Goal: Task Accomplishment & Management: Manage account settings

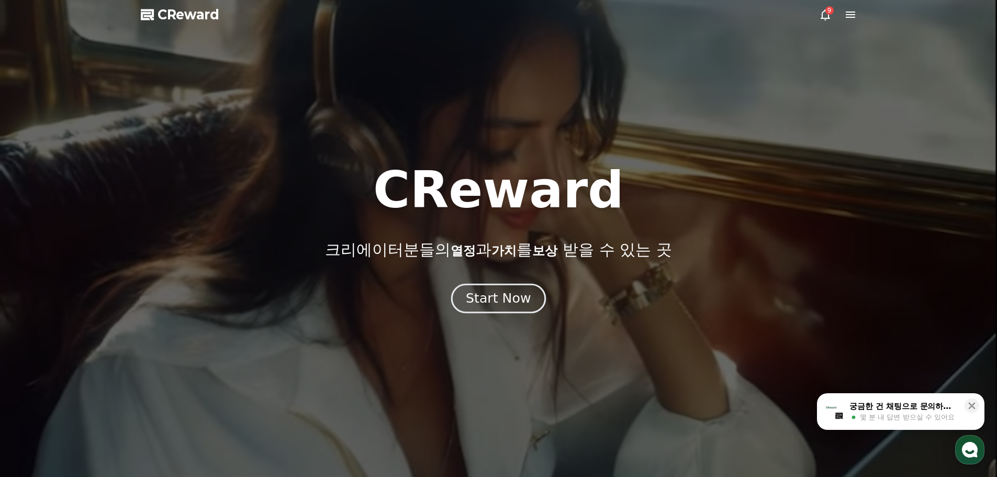
click at [508, 299] on div "Start Now" at bounding box center [498, 298] width 65 height 18
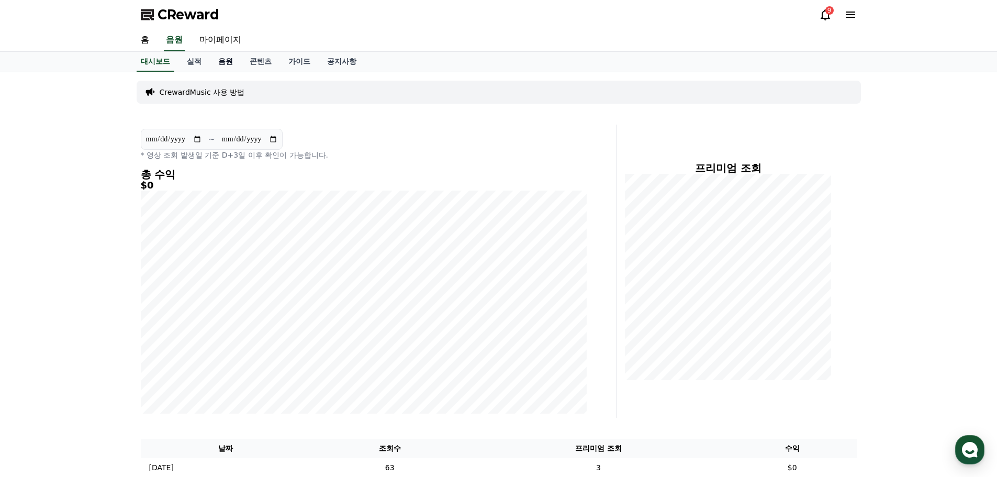
click at [228, 58] on link "음원" at bounding box center [225, 62] width 31 height 20
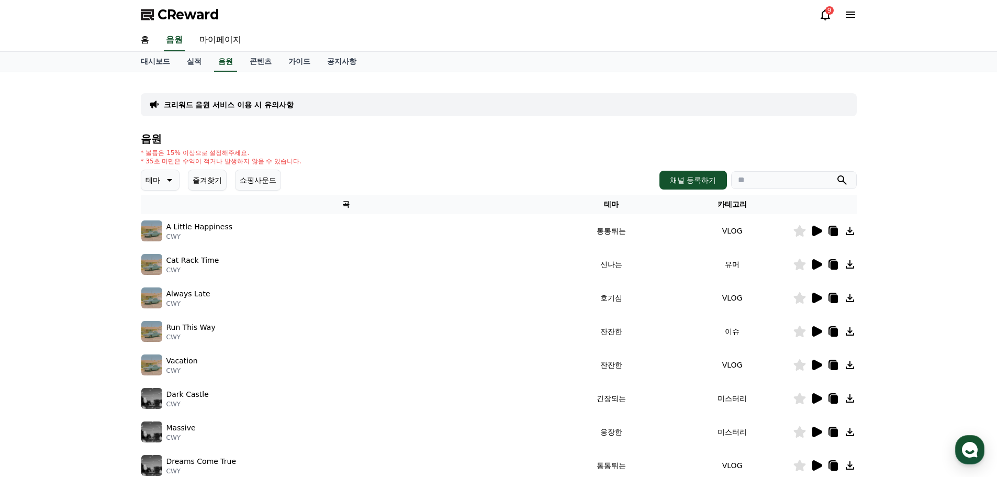
click at [816, 229] on icon at bounding box center [817, 230] width 10 height 10
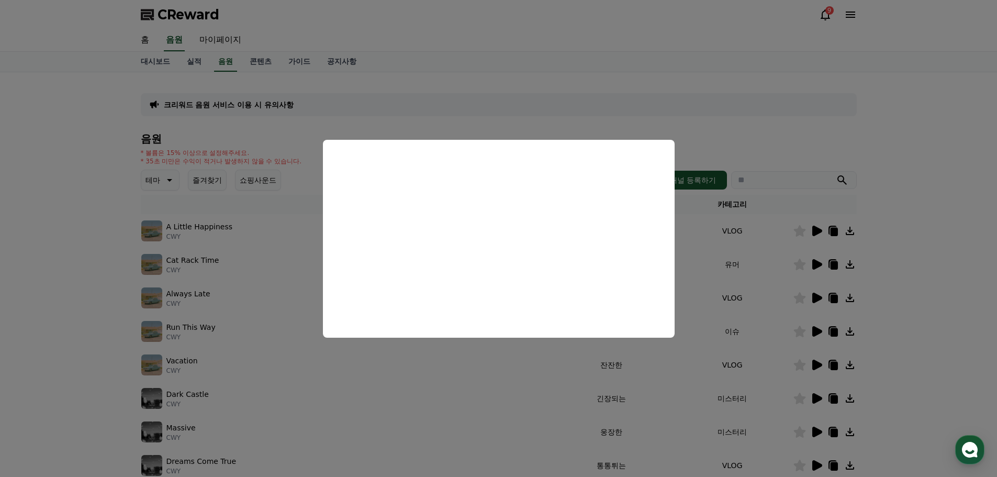
click at [741, 136] on button "close modal" at bounding box center [498, 238] width 997 height 477
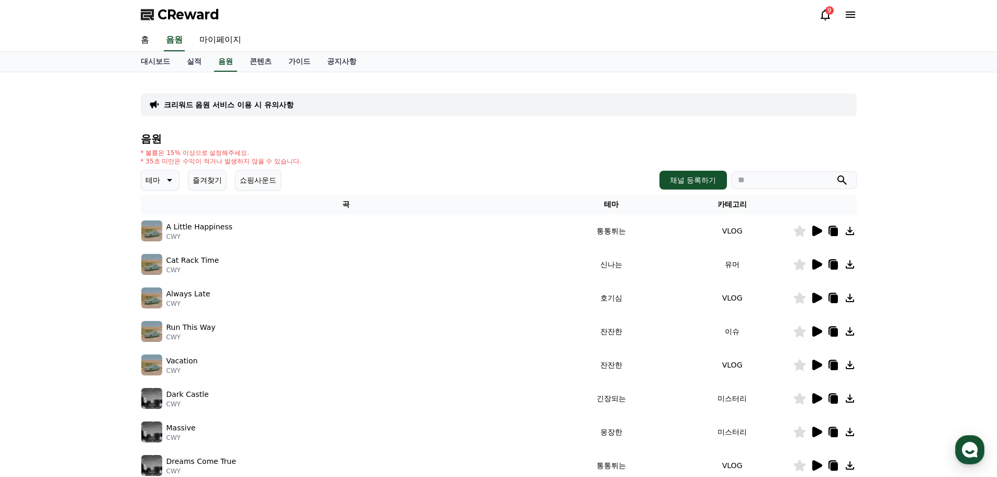
click at [723, 120] on div "크리워드 음원 서비스 이용 시 유의사항 음원 * 볼륨은 15% 이상으로 설정해주세요. * 35초 미만은 수익이 적거나 발생하지 않을 수 있습니…" at bounding box center [499, 325] width 716 height 489
click at [819, 264] on icon at bounding box center [817, 264] width 10 height 10
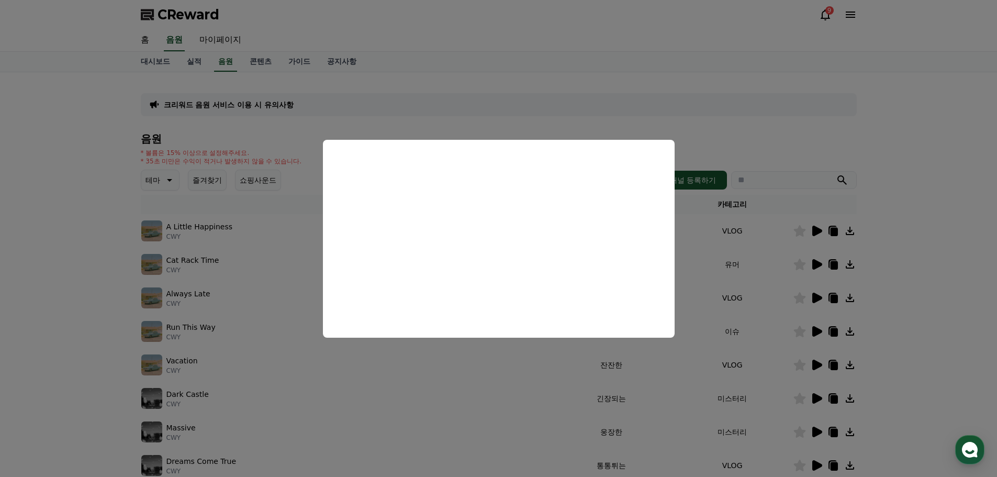
click at [759, 260] on button "close modal" at bounding box center [498, 238] width 997 height 477
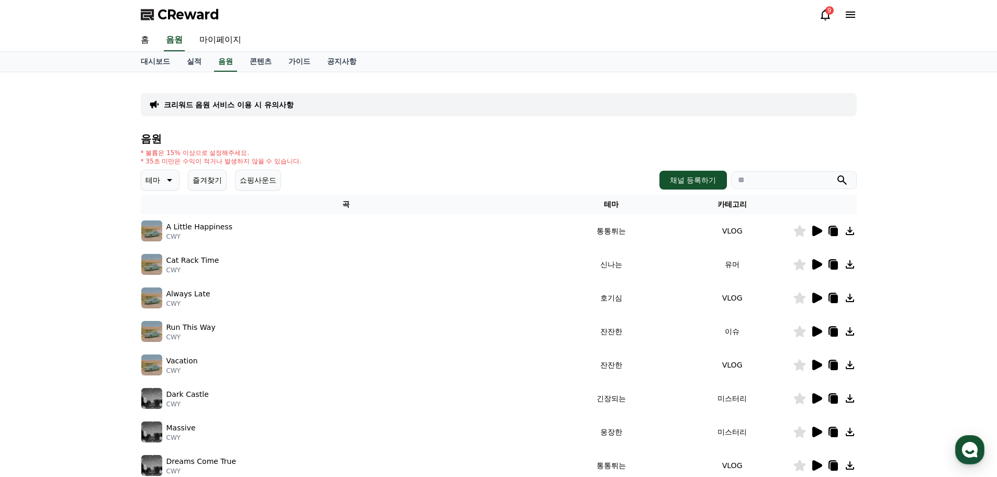
click at [747, 259] on td "유머" at bounding box center [732, 263] width 121 height 33
click at [819, 297] on icon at bounding box center [817, 297] width 10 height 10
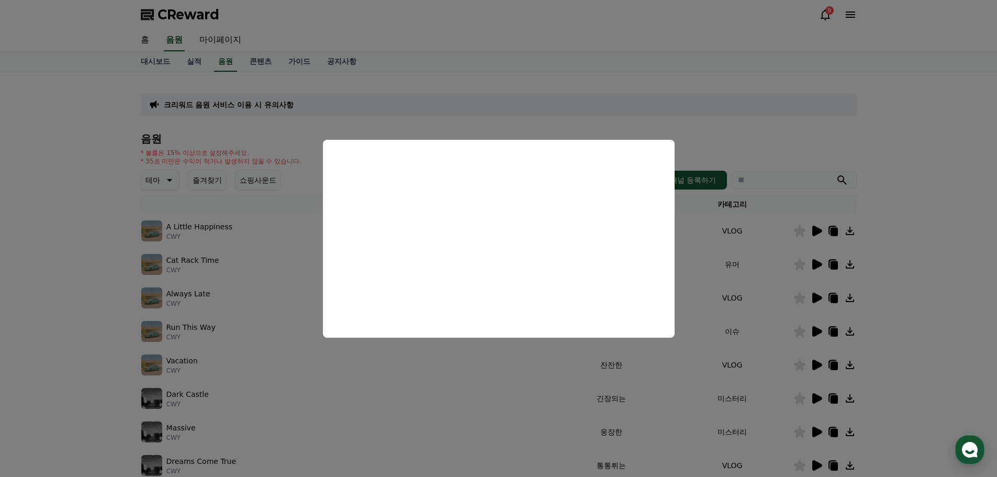
click at [758, 293] on button "close modal" at bounding box center [498, 238] width 997 height 477
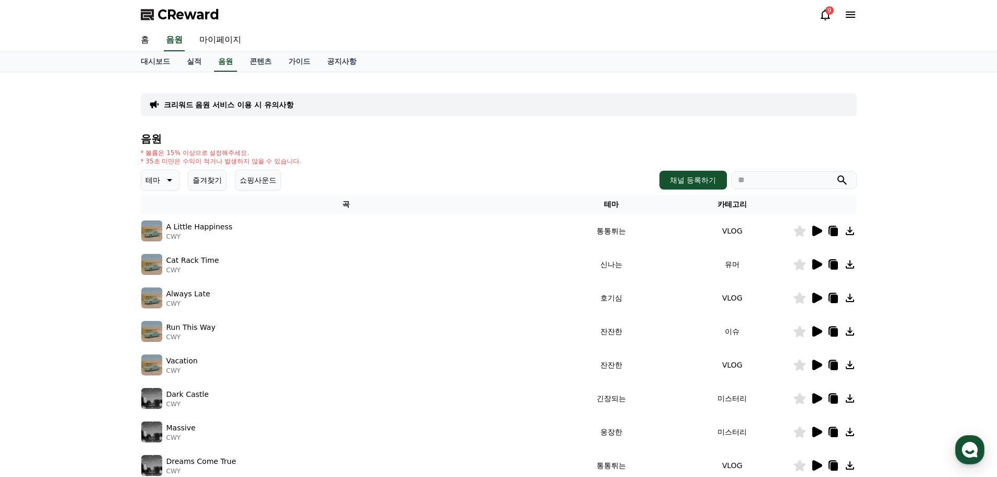
click at [814, 331] on icon at bounding box center [817, 331] width 10 height 10
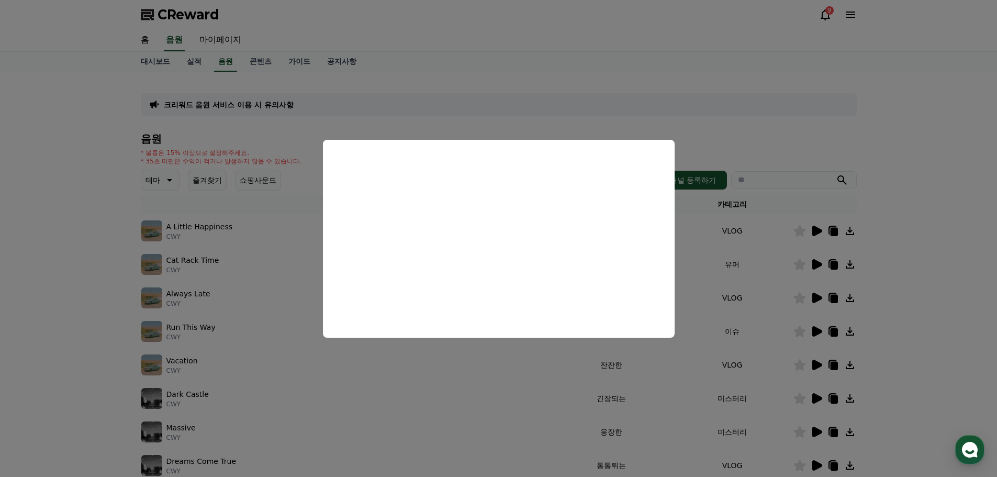
click at [762, 326] on button "close modal" at bounding box center [498, 238] width 997 height 477
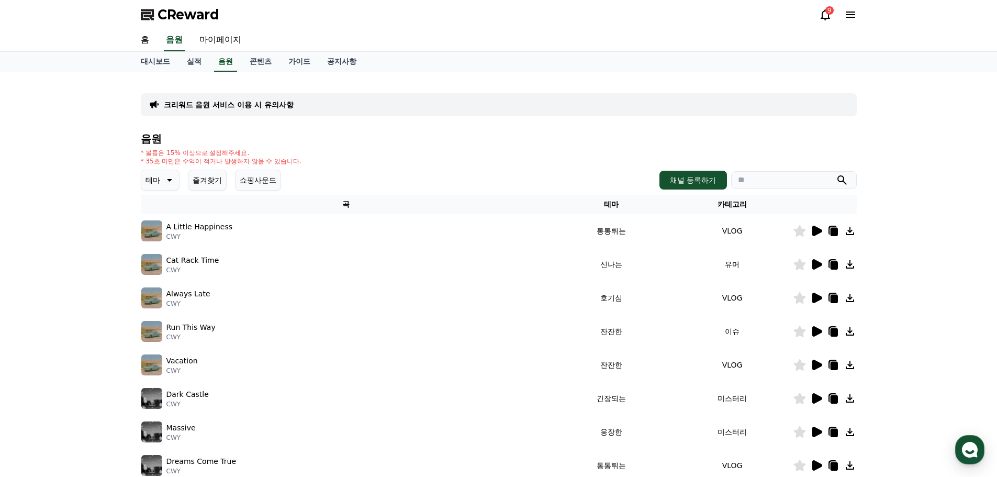
click at [814, 363] on icon at bounding box center [817, 364] width 10 height 10
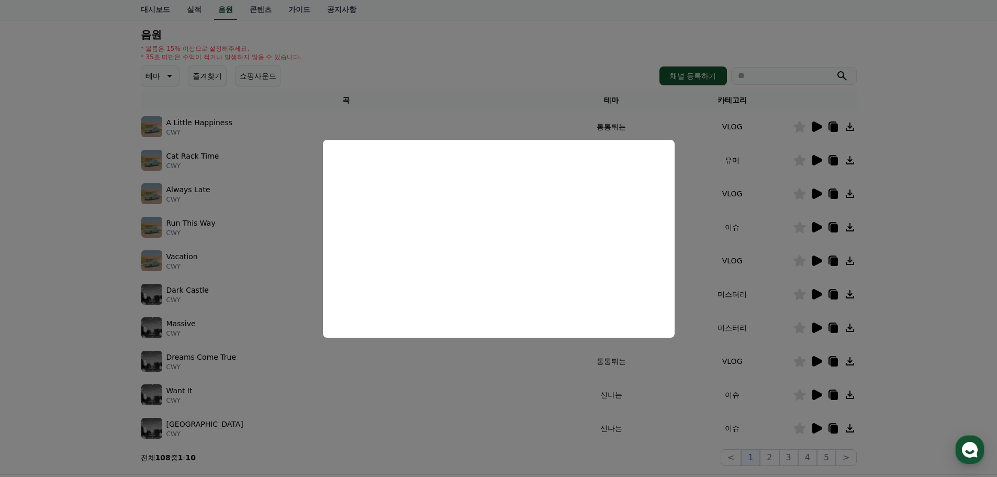
scroll to position [105, 0]
click at [750, 260] on button "close modal" at bounding box center [498, 238] width 997 height 477
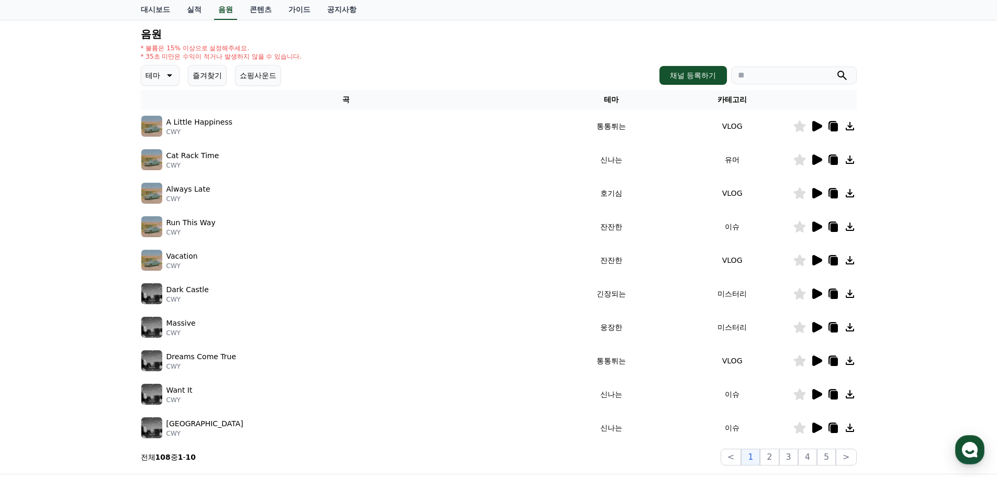
click at [811, 259] on icon at bounding box center [816, 260] width 13 height 13
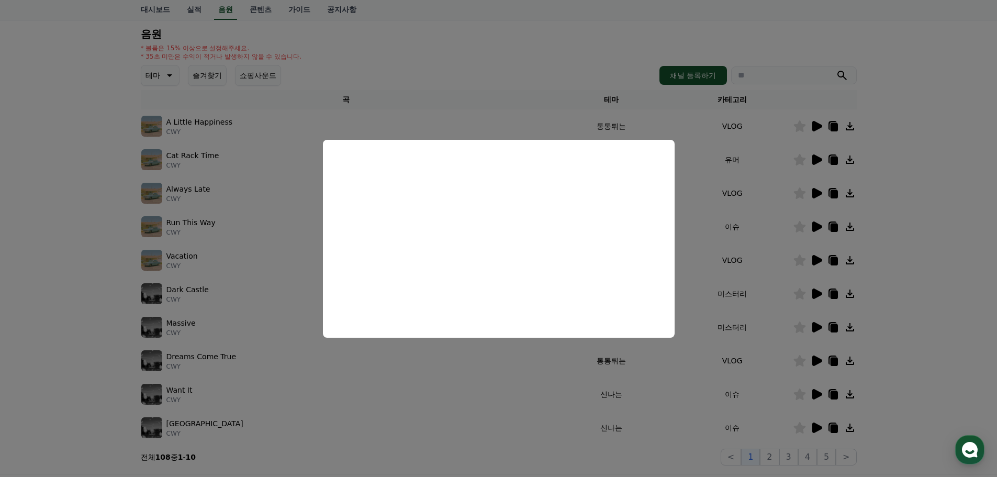
click at [763, 247] on button "close modal" at bounding box center [498, 238] width 997 height 477
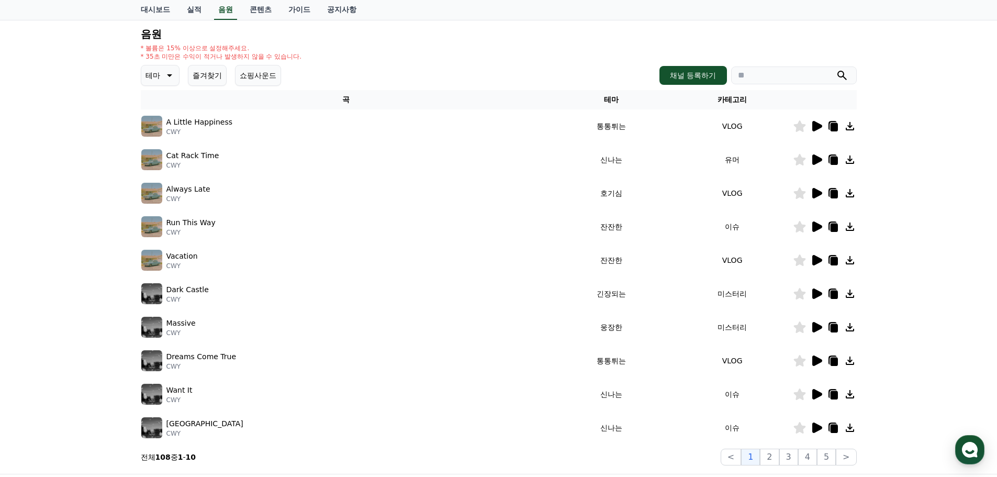
click at [837, 259] on icon at bounding box center [833, 261] width 7 height 8
click at [137, 136] on div "크리워드 음원 서비스 이용 시 유의사항 음원 * 볼륨은 15% 이상으로 설정해주세요. * 35초 미만은 수익이 적거나 발생하지 않을 수 있습니…" at bounding box center [499, 220] width 724 height 497
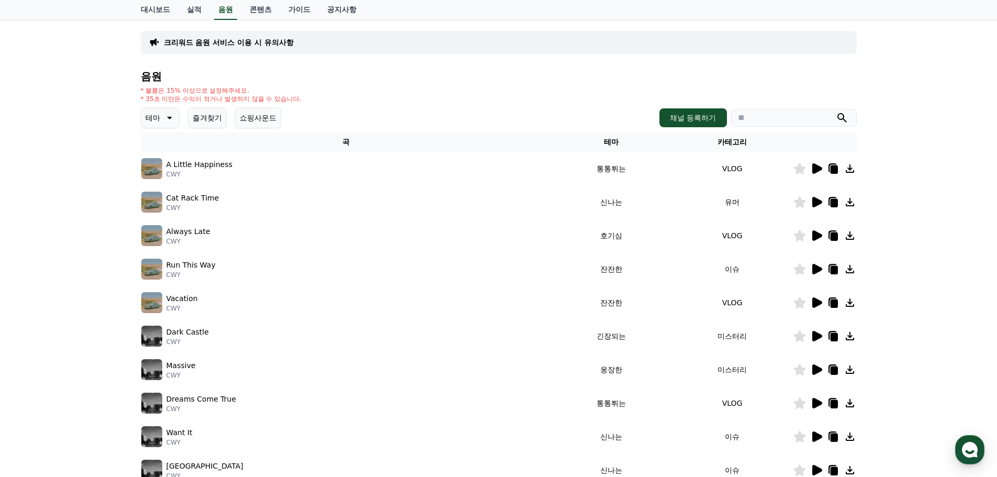
scroll to position [0, 0]
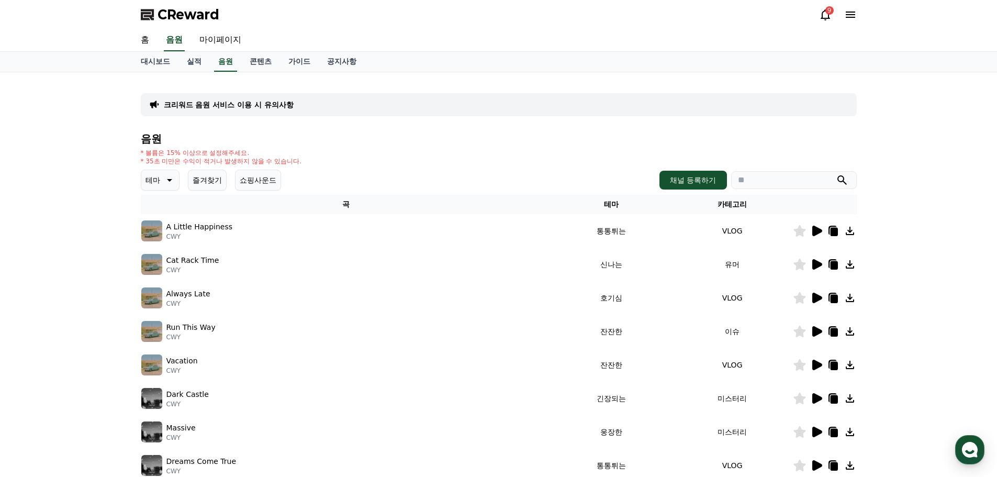
click at [846, 16] on icon at bounding box center [850, 14] width 13 height 13
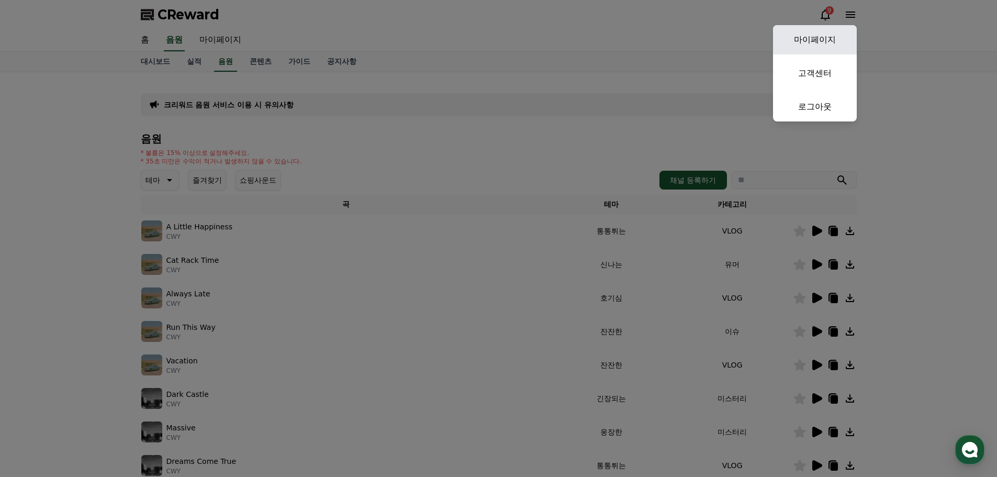
click at [823, 41] on link "마이페이지" at bounding box center [815, 39] width 84 height 29
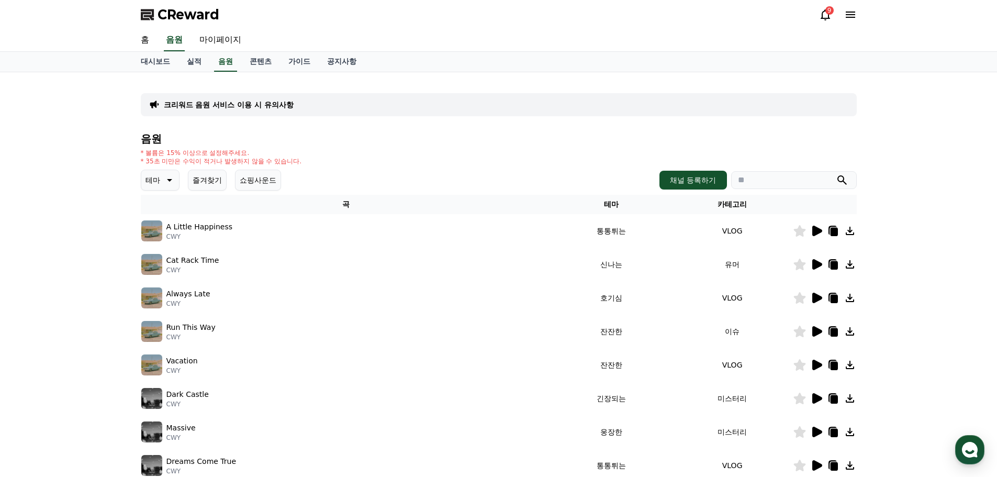
select select "**********"
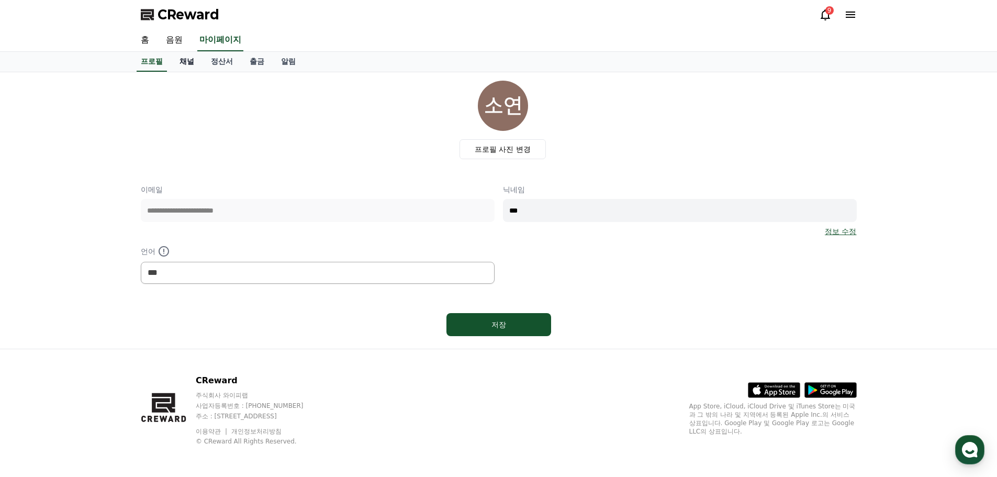
click at [188, 61] on link "채널" at bounding box center [186, 62] width 31 height 20
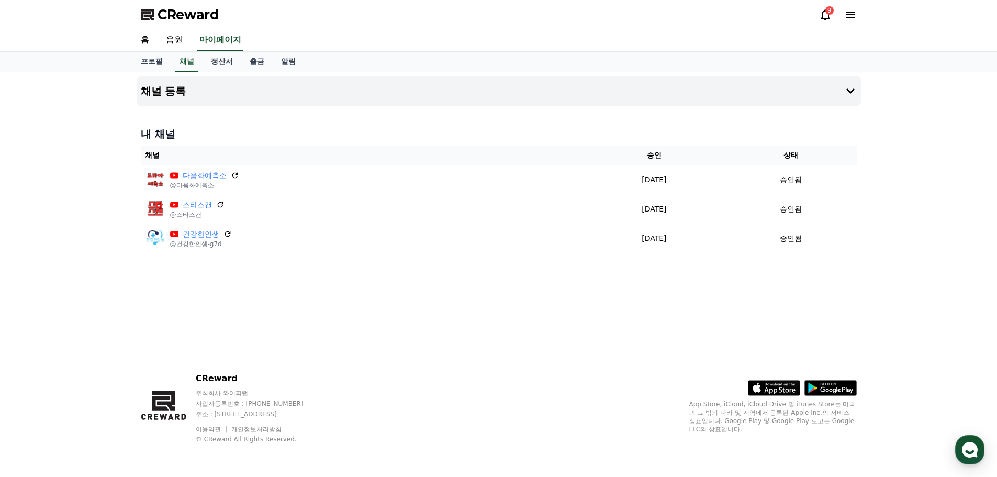
click at [264, 299] on div "채널 등록 내 채널 채널 승인 상태 [DATE]예측소 @[DATE]예측소 [DATE] 09-24 승인됨 스타스캔 @스타스캔 [DATE] 09-…" at bounding box center [498, 209] width 732 height 274
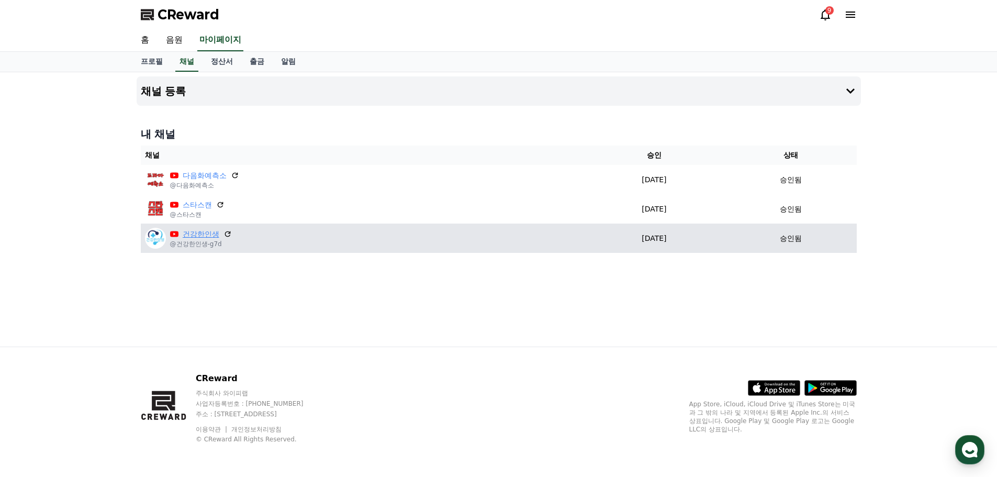
click at [207, 234] on link "건강한인생" at bounding box center [201, 234] width 37 height 11
